Goal: Check status: Check status

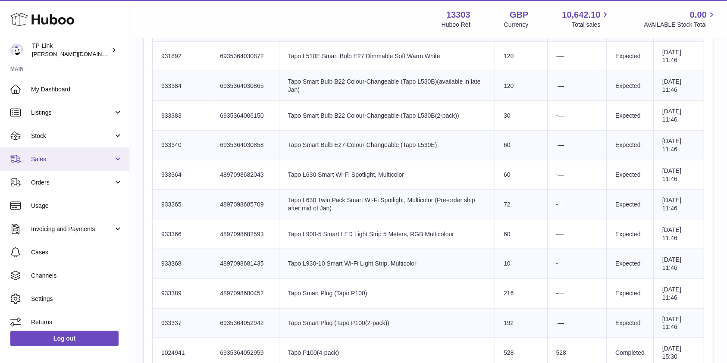
scroll to position [756, 0]
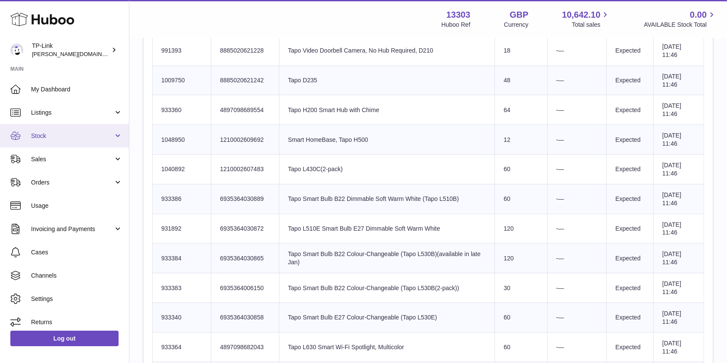
click at [64, 140] on span "Stock" at bounding box center [72, 136] width 82 height 8
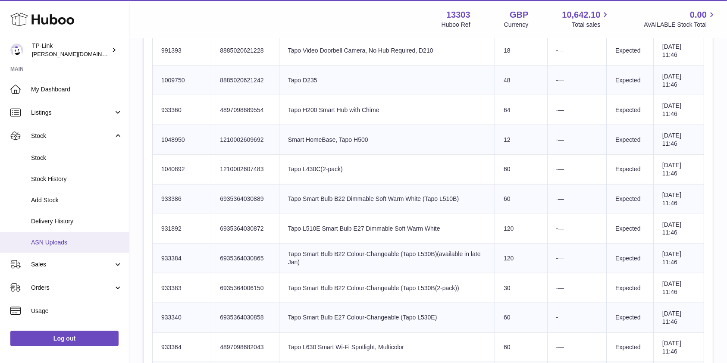
click at [69, 242] on span "ASN Uploads" at bounding box center [76, 243] width 91 height 8
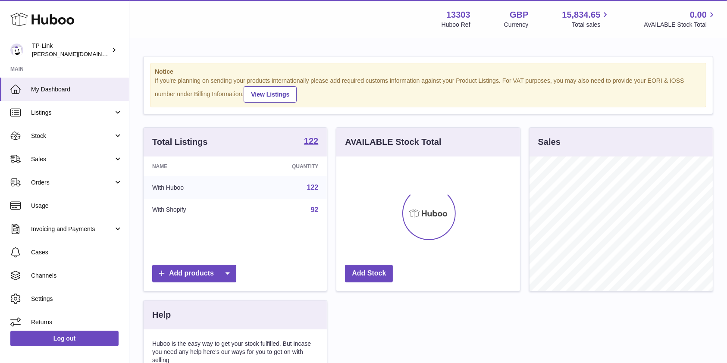
scroll to position [135, 183]
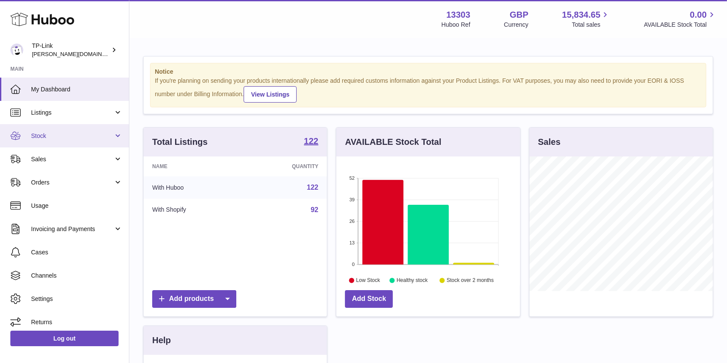
click at [66, 136] on span "Stock" at bounding box center [72, 136] width 82 height 8
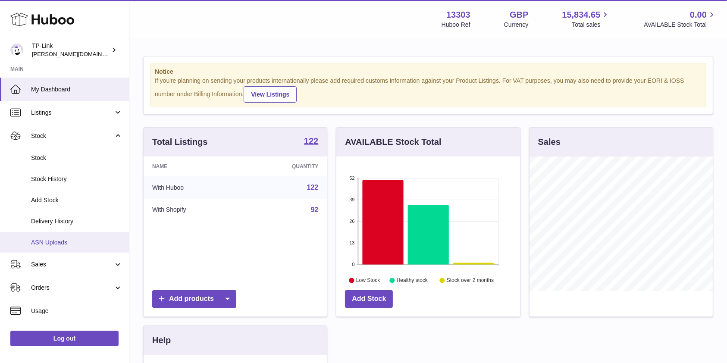
click at [65, 241] on span "ASN Uploads" at bounding box center [76, 243] width 91 height 8
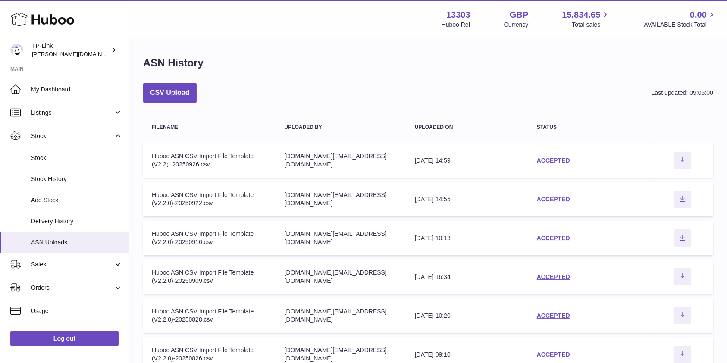
click at [561, 160] on link "ACCEPTED" at bounding box center [553, 160] width 33 height 7
click at [553, 196] on link "ACCEPTED" at bounding box center [553, 199] width 33 height 7
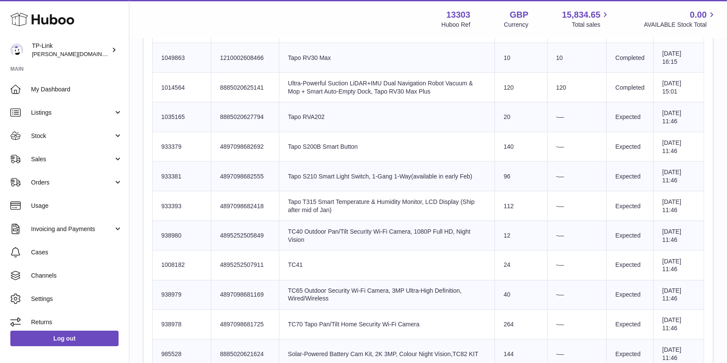
scroll to position [1265, 0]
